Goal: Navigation & Orientation: Find specific page/section

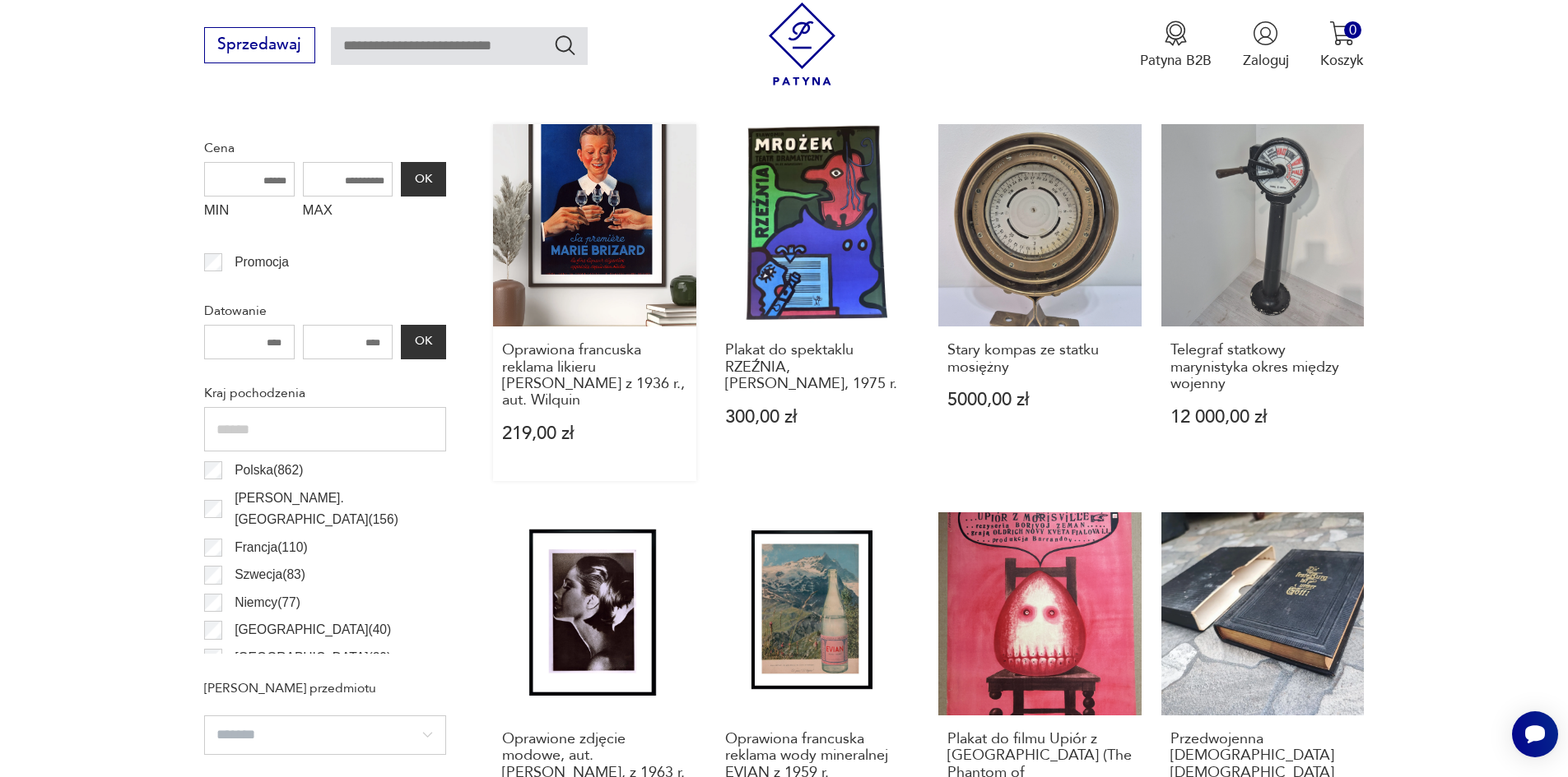
scroll to position [672, 0]
click at [353, 183] on input "MAX" at bounding box center [348, 179] width 90 height 34
type input "***"
click at [426, 185] on button "OK" at bounding box center [423, 179] width 45 height 34
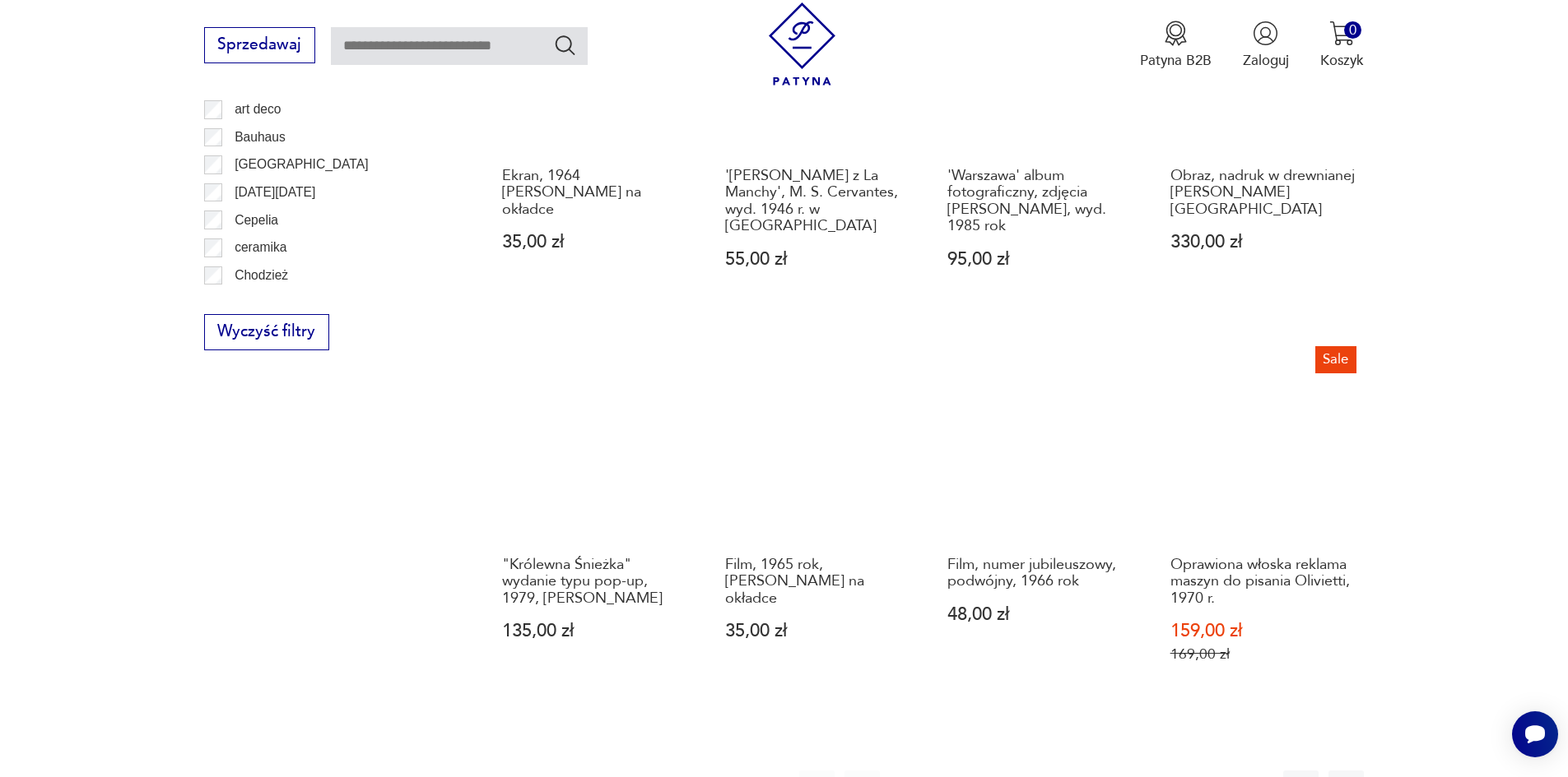
scroll to position [1788, 0]
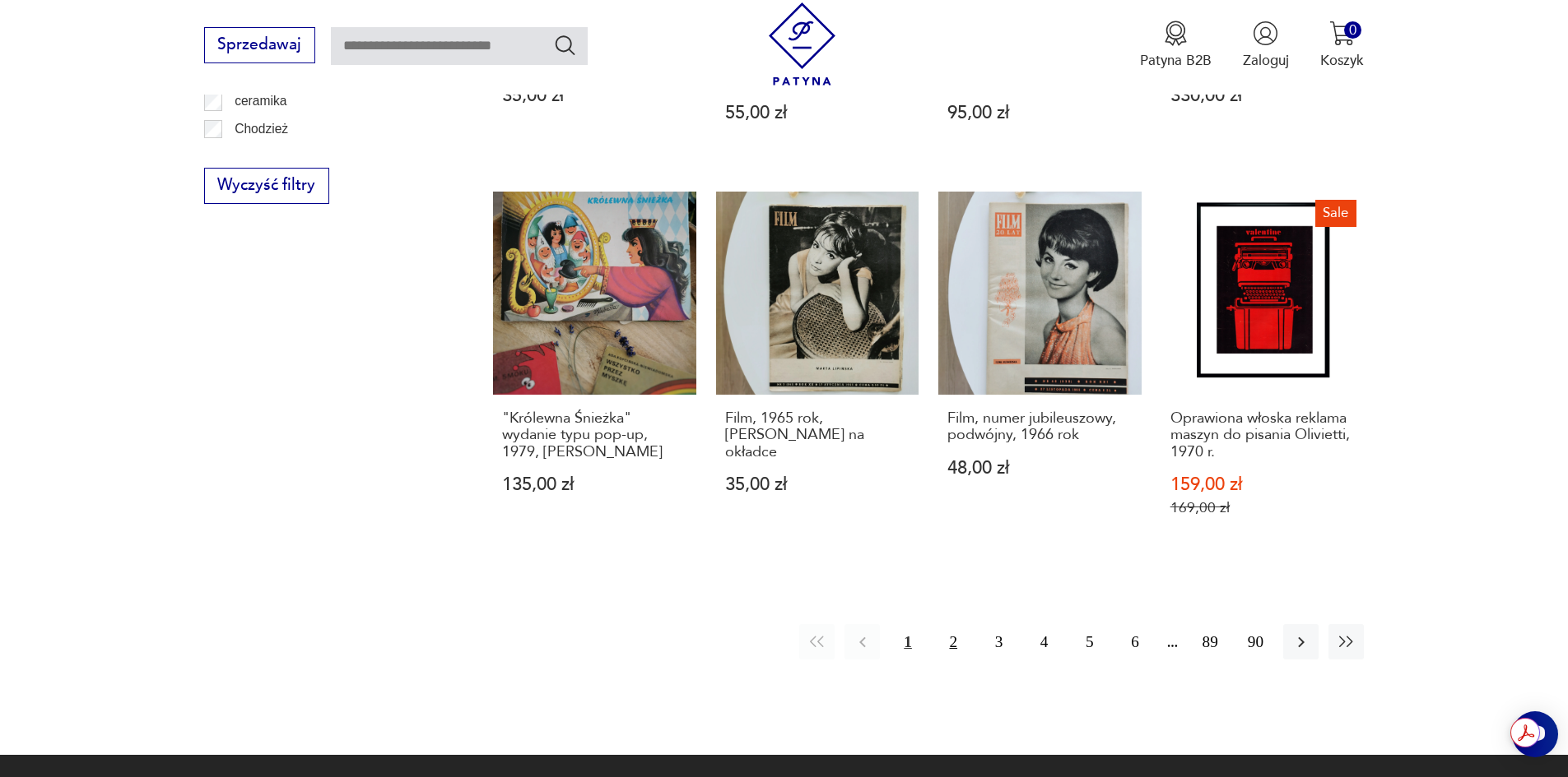
click at [954, 625] on button "2" at bounding box center [953, 642] width 35 height 35
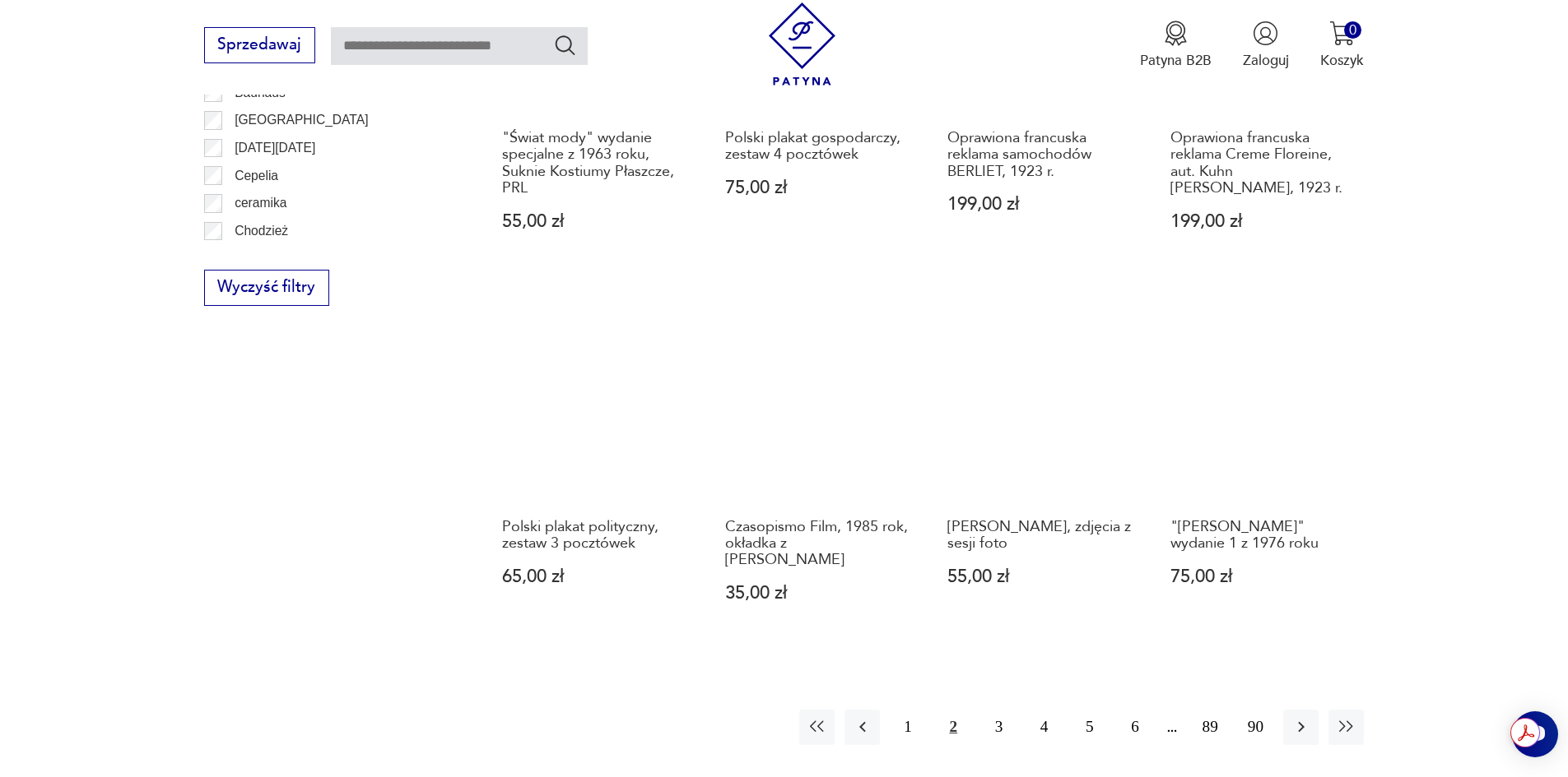
scroll to position [1733, 0]
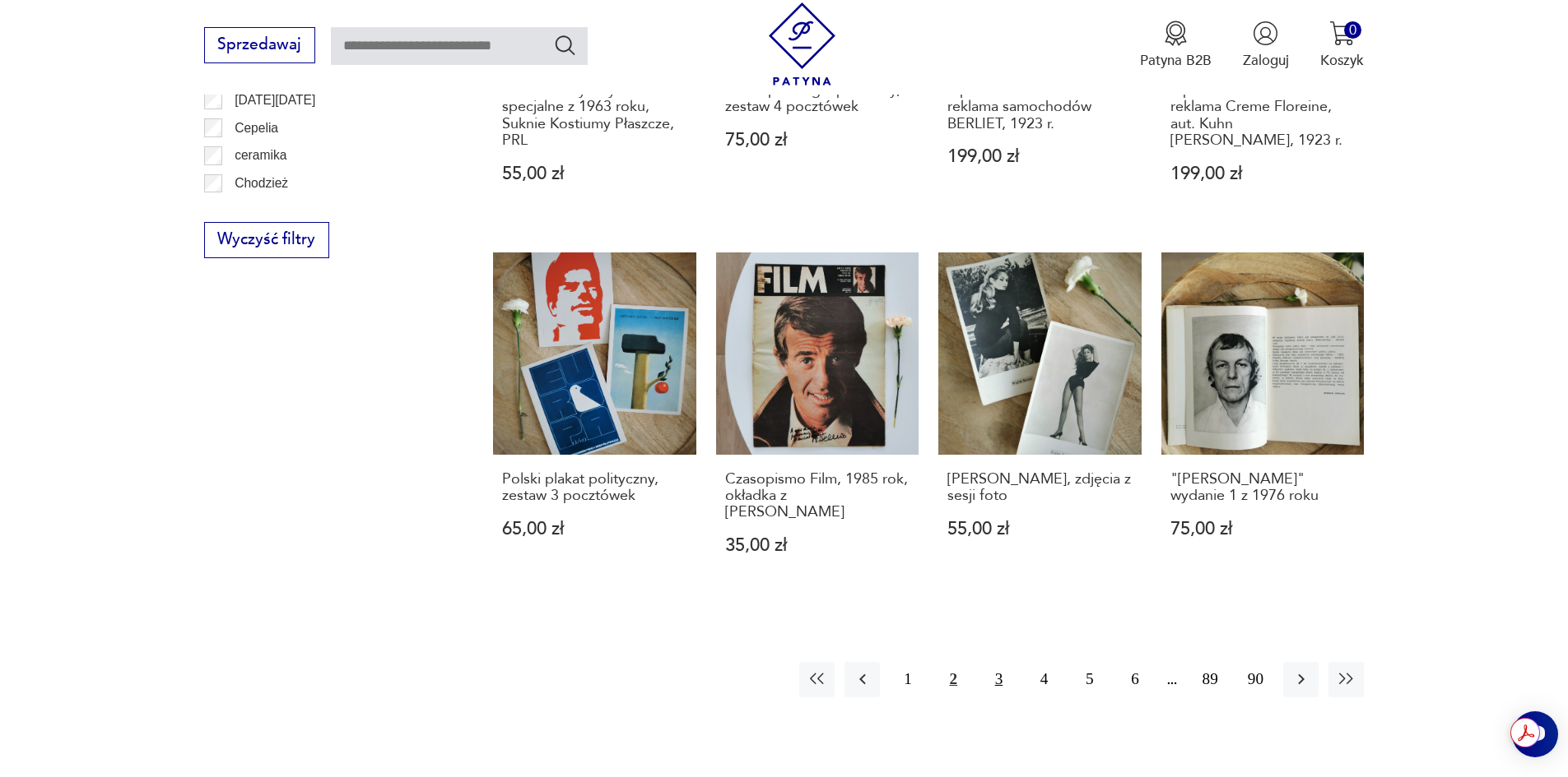
click at [1001, 683] on button "3" at bounding box center [999, 679] width 35 height 35
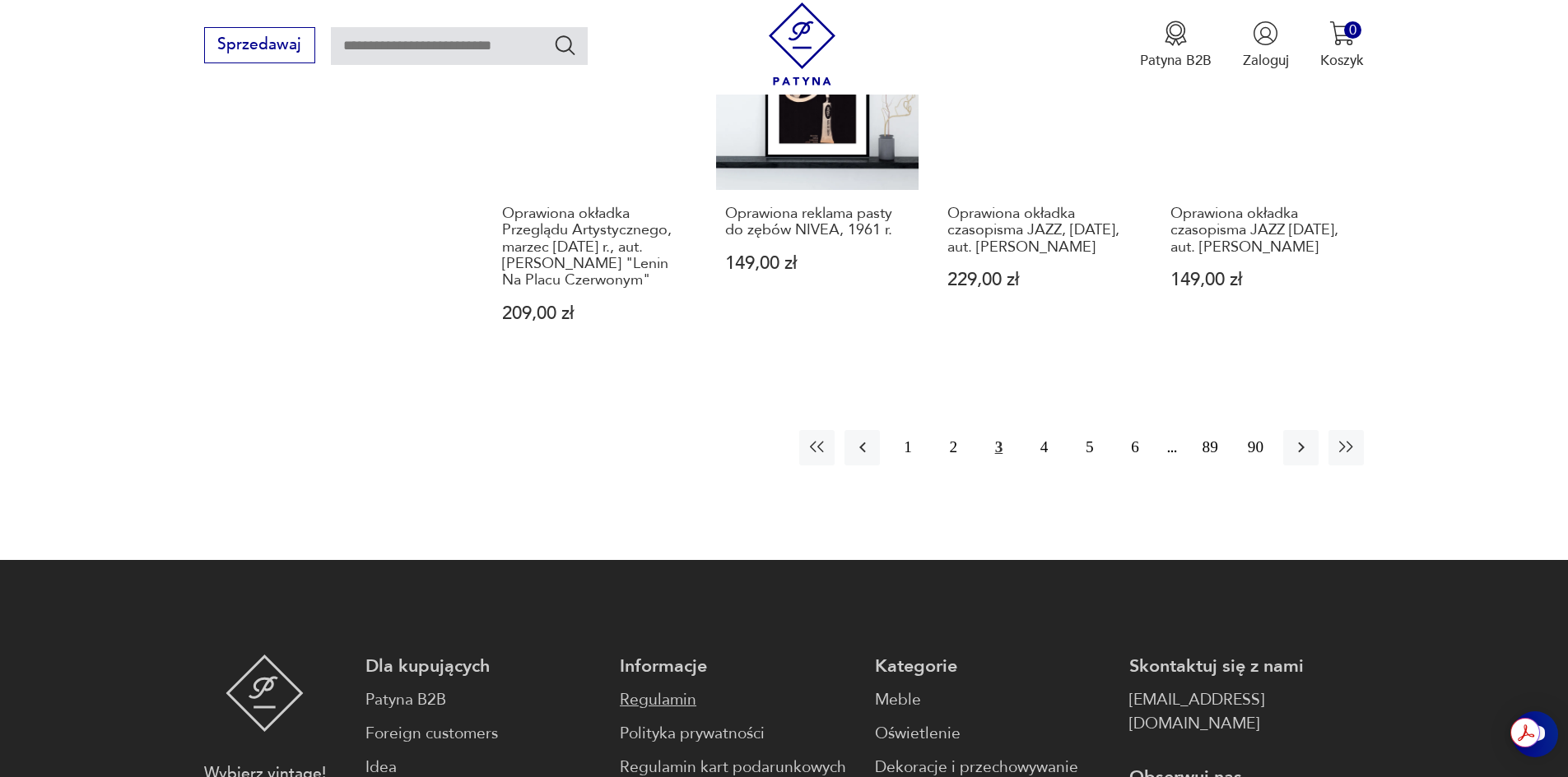
scroll to position [2023, 0]
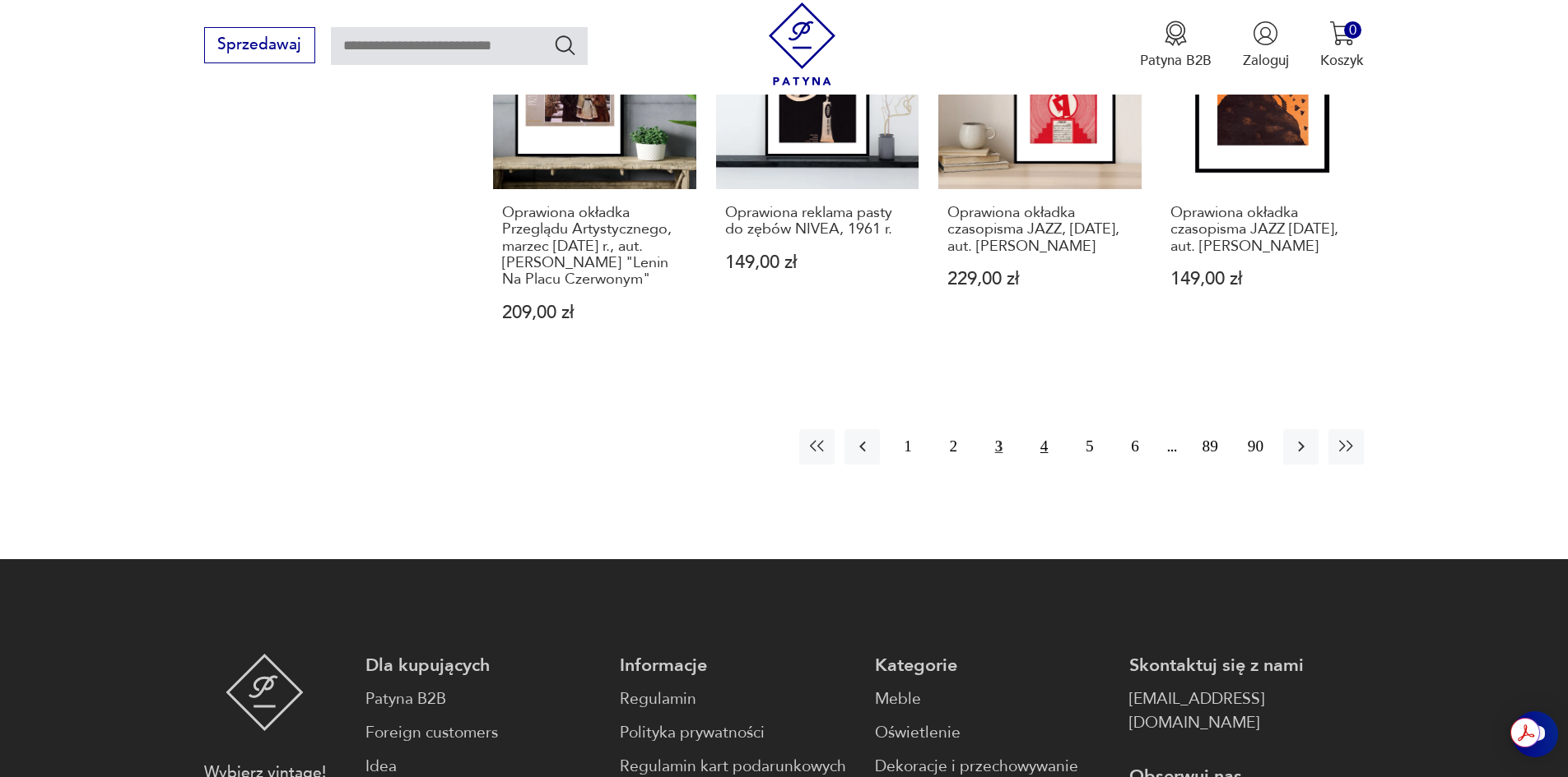
click at [1045, 443] on button "4" at bounding box center [1044, 447] width 35 height 35
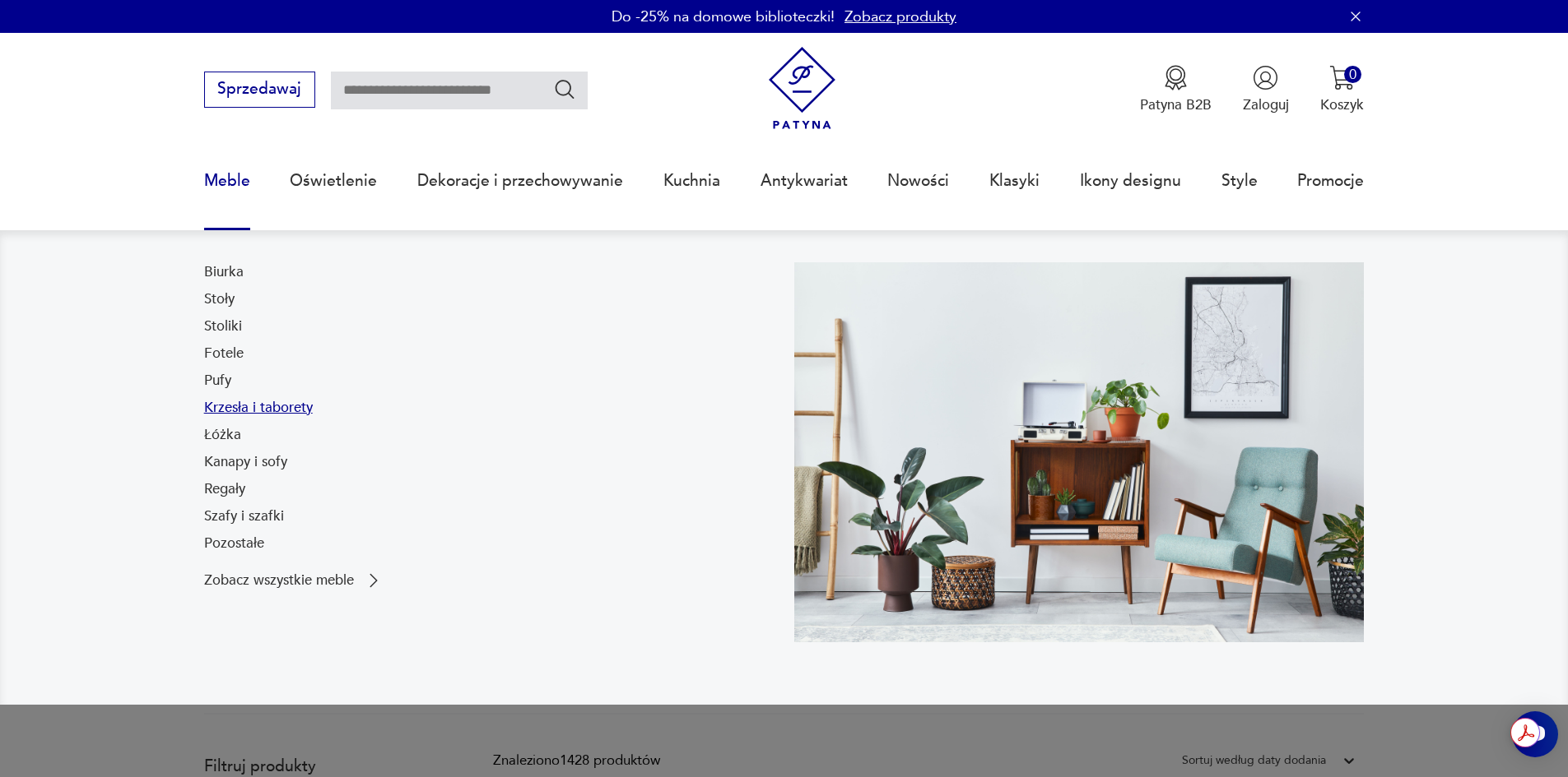
click at [235, 404] on link "Krzesła i taborety" at bounding box center [258, 407] width 109 height 20
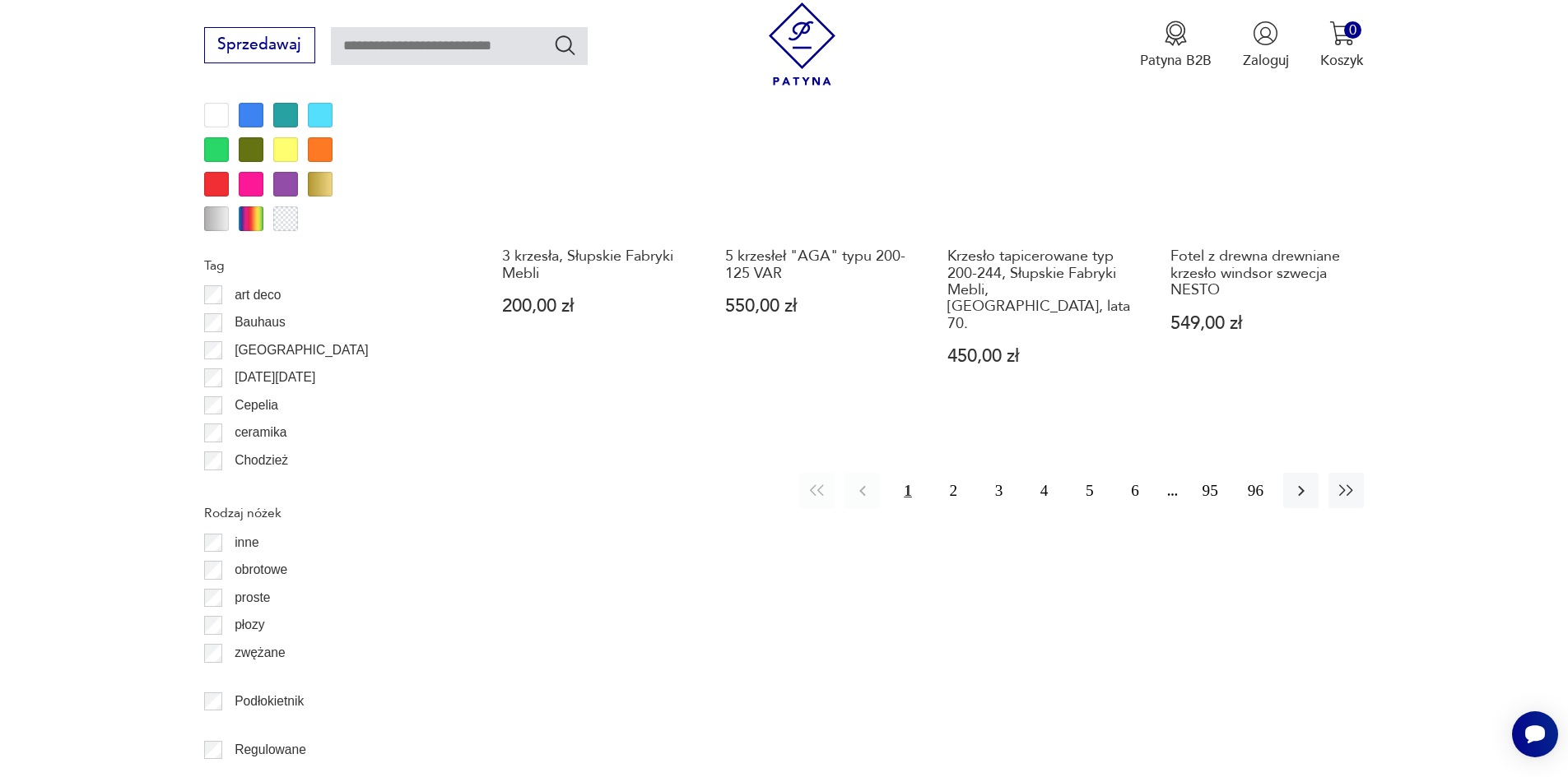
scroll to position [1977, 0]
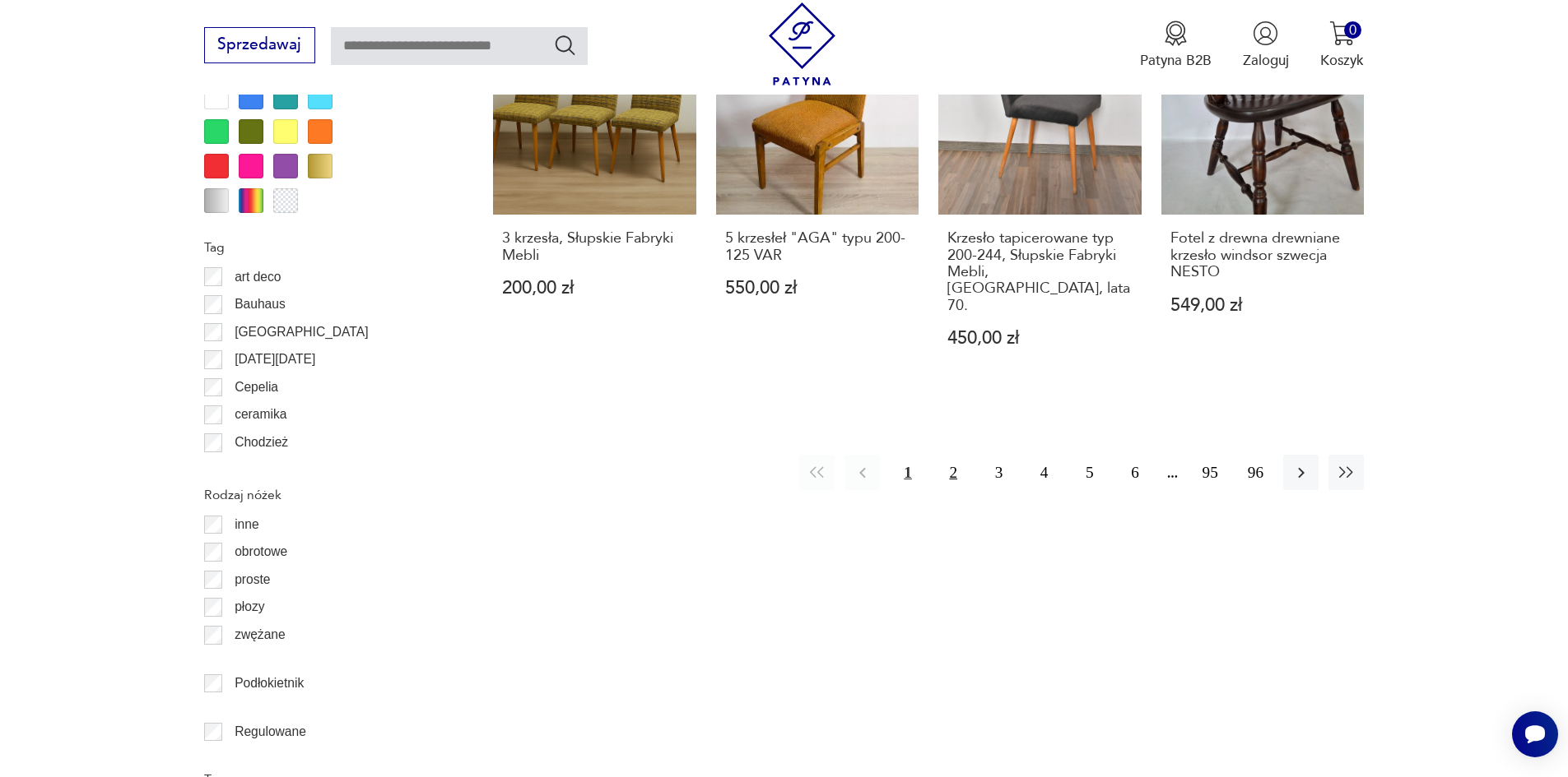
click at [965, 454] on button "2" at bounding box center [953, 472] width 35 height 35
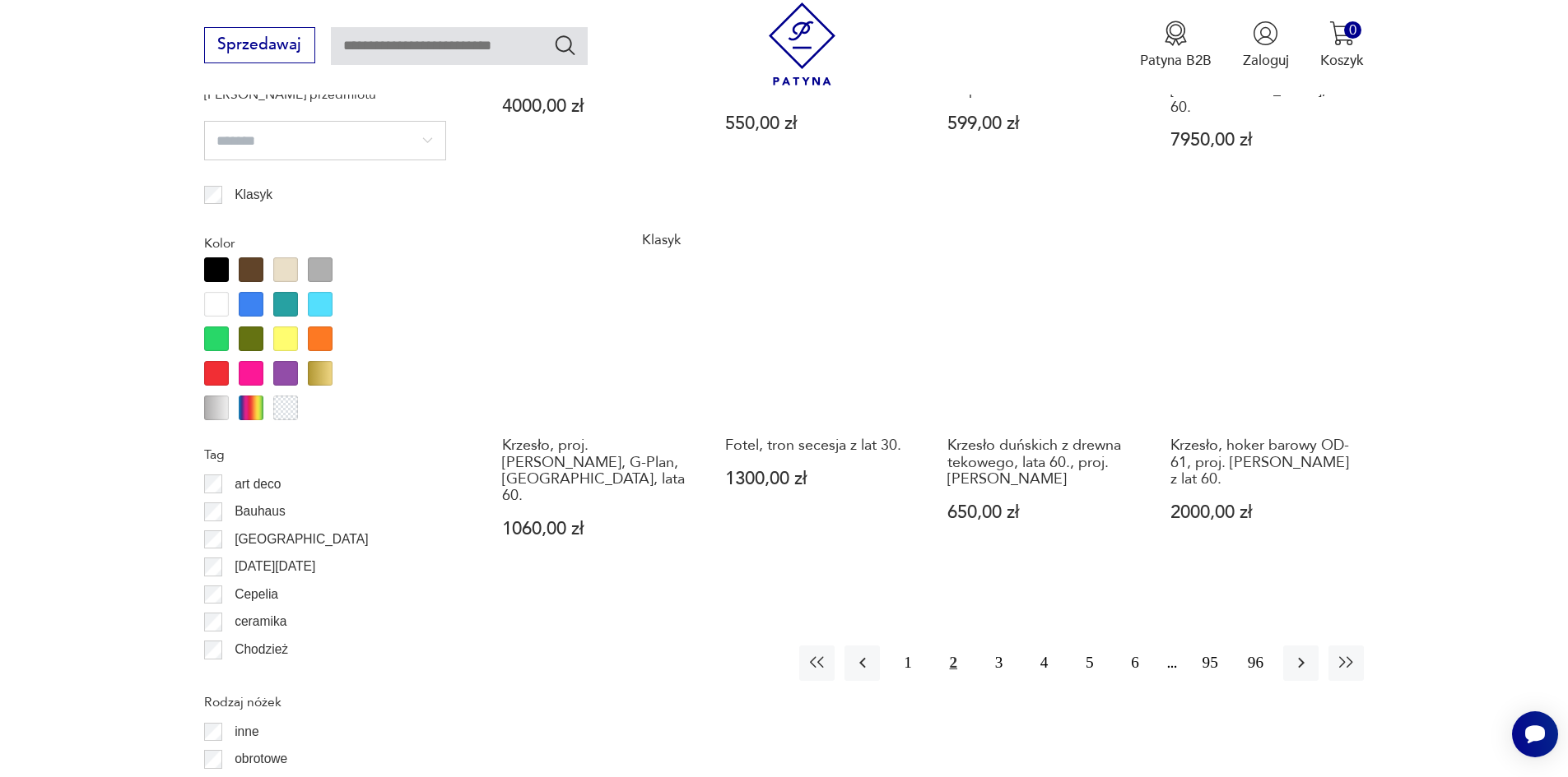
scroll to position [1805, 0]
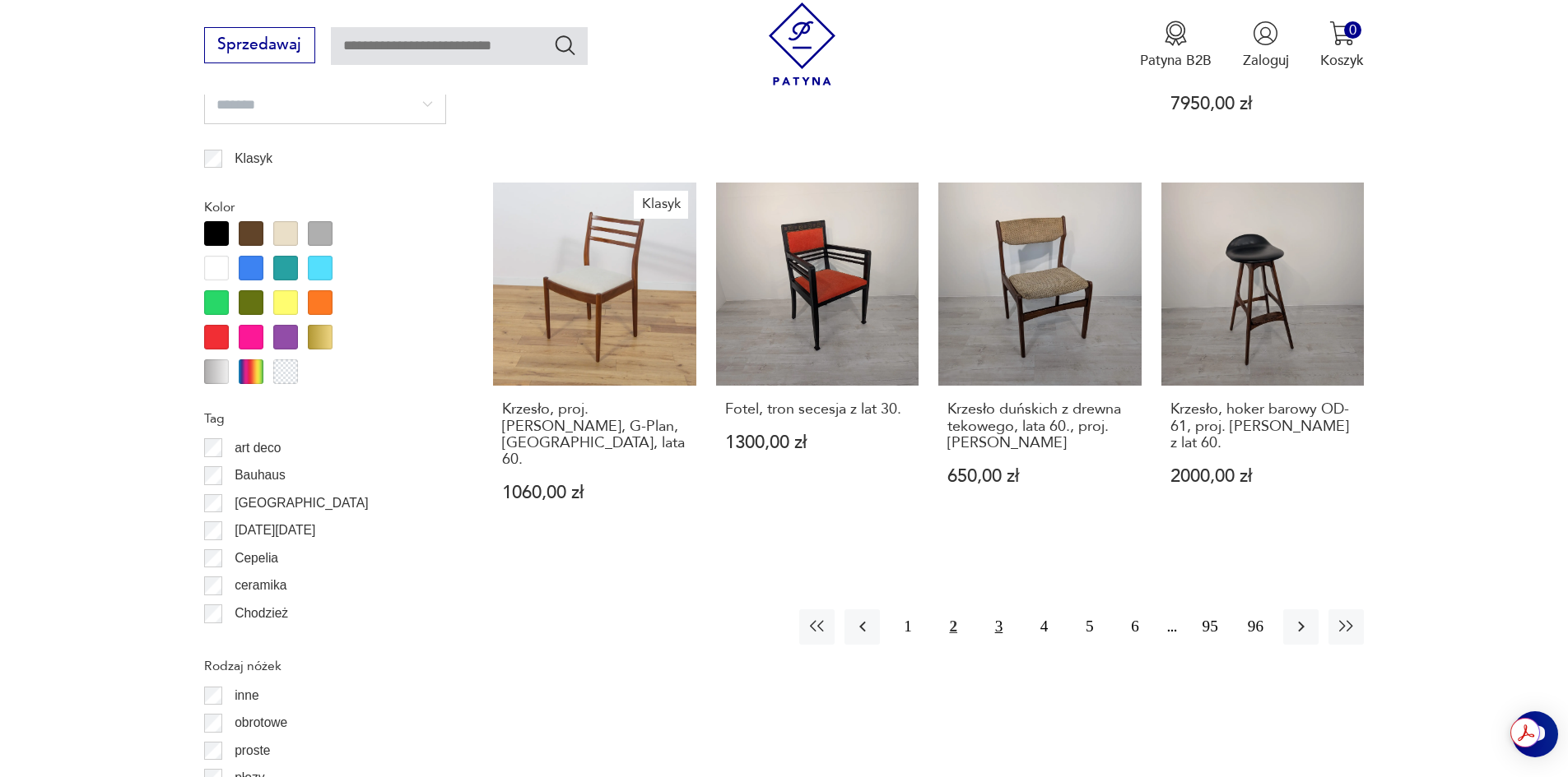
click at [990, 610] on button "3" at bounding box center [999, 627] width 35 height 35
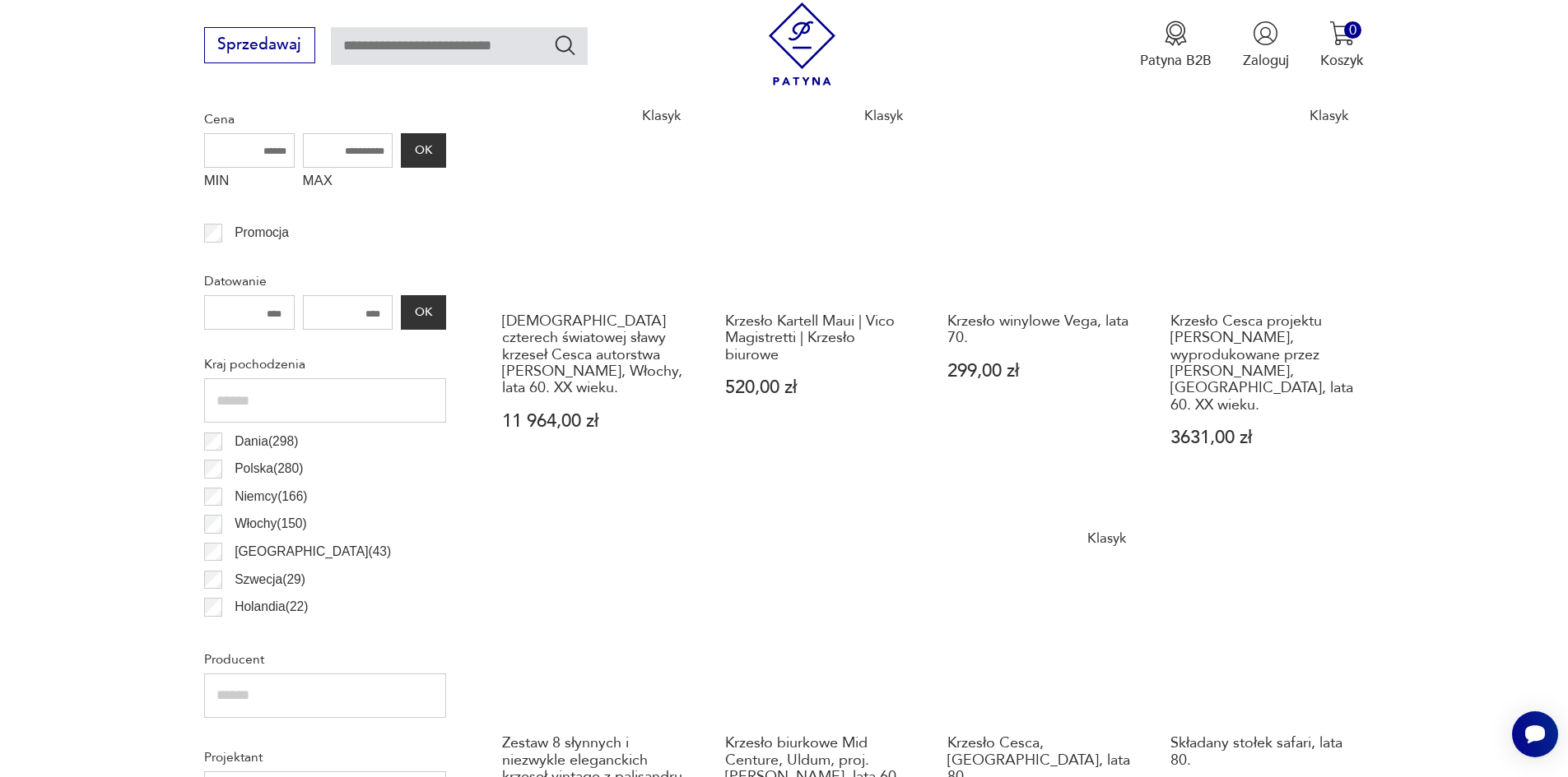
scroll to position [766, 0]
